Goal: Use online tool/utility: Utilize a website feature to perform a specific function

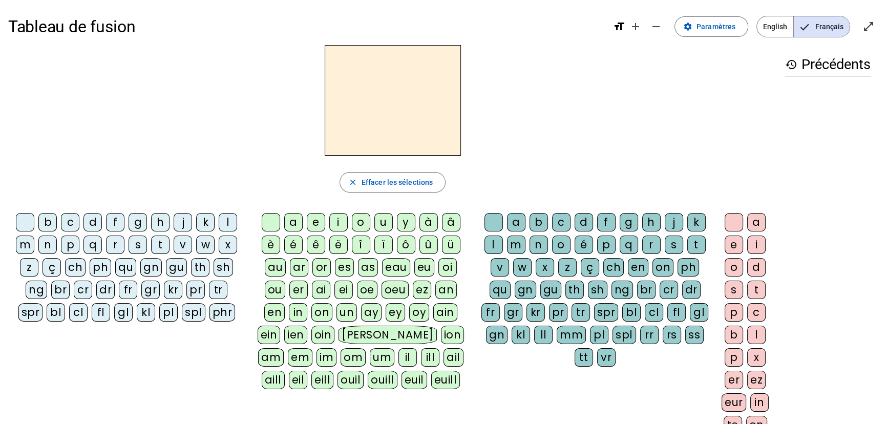
click at [227, 220] on div "l" at bounding box center [228, 222] width 18 height 18
click at [296, 223] on div "a" at bounding box center [293, 222] width 18 height 18
click at [561, 220] on div "c" at bounding box center [561, 222] width 18 height 18
click at [161, 240] on div "t" at bounding box center [160, 244] width 18 height 18
click at [492, 221] on div at bounding box center [493, 222] width 18 height 18
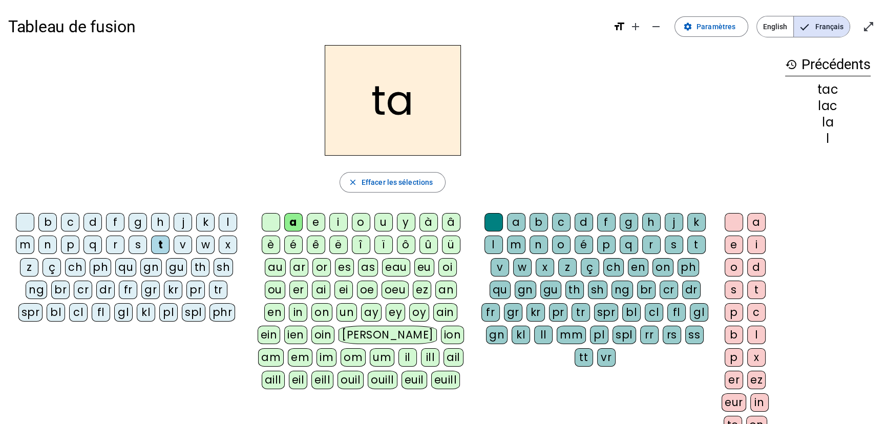
click at [314, 220] on div "e" at bounding box center [316, 222] width 18 height 18
click at [384, 222] on div "u" at bounding box center [383, 222] width 18 height 18
click at [94, 223] on div "d" at bounding box center [92, 222] width 18 height 18
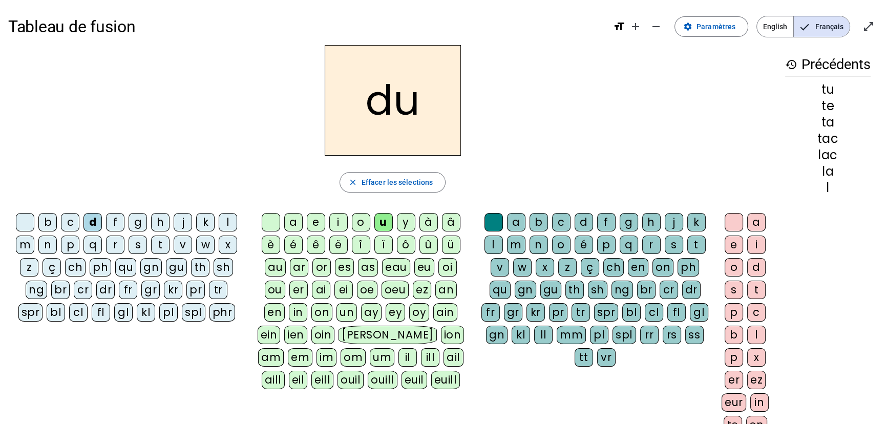
click at [559, 222] on div "c" at bounding box center [561, 222] width 18 height 18
